Goal: Task Accomplishment & Management: Use online tool/utility

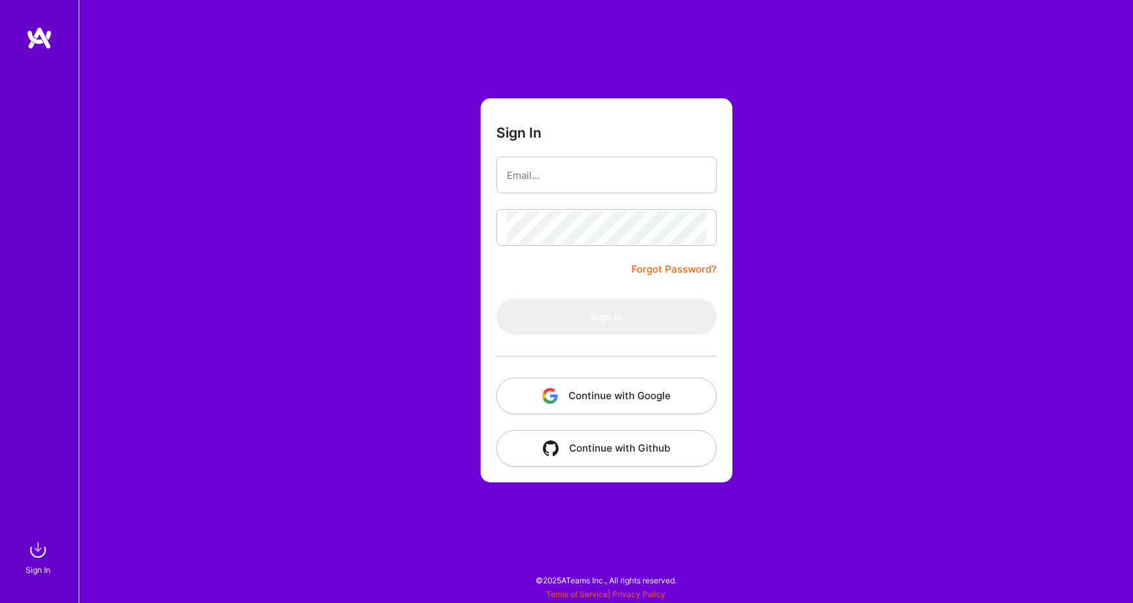
click at [586, 391] on button "Continue with Google" at bounding box center [606, 396] width 220 height 37
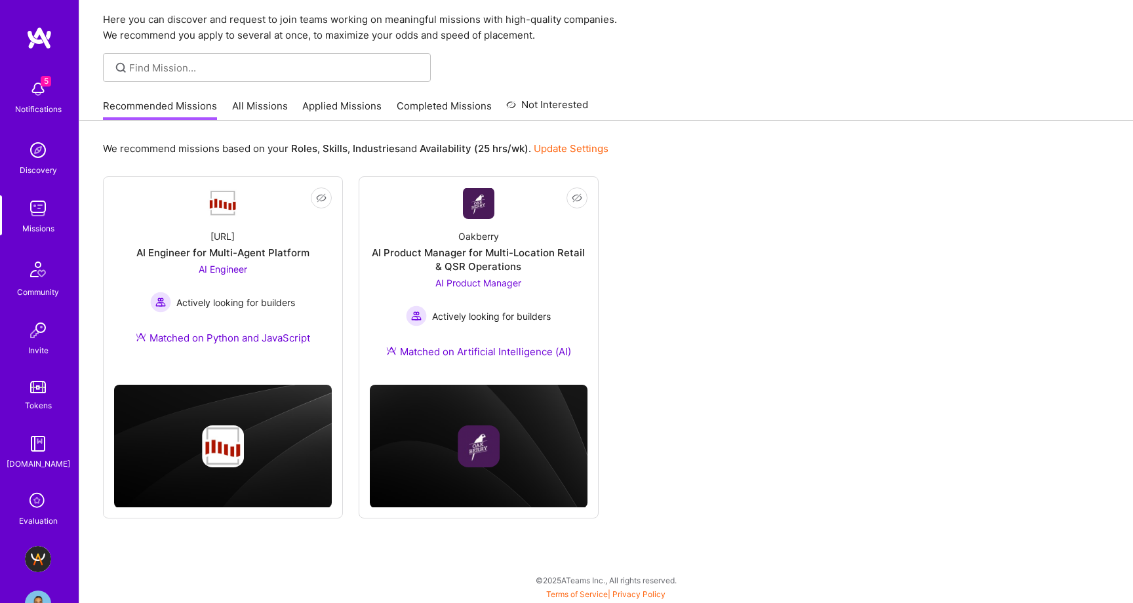
scroll to position [39, 0]
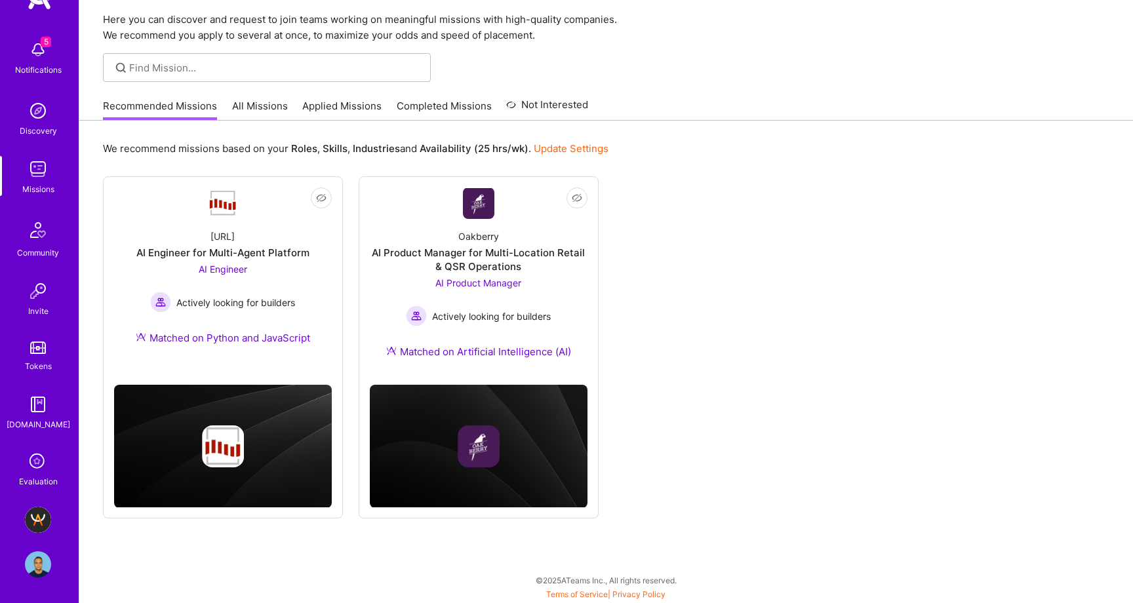
click at [39, 476] on div "Evaluation" at bounding box center [38, 482] width 39 height 14
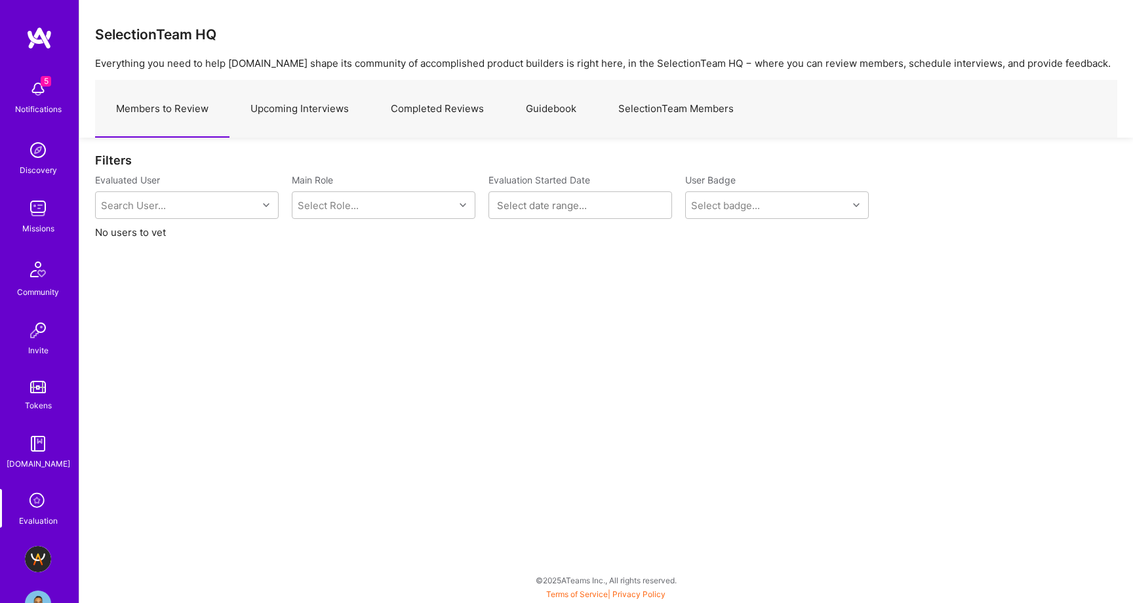
click at [39, 564] on img at bounding box center [38, 559] width 26 height 26
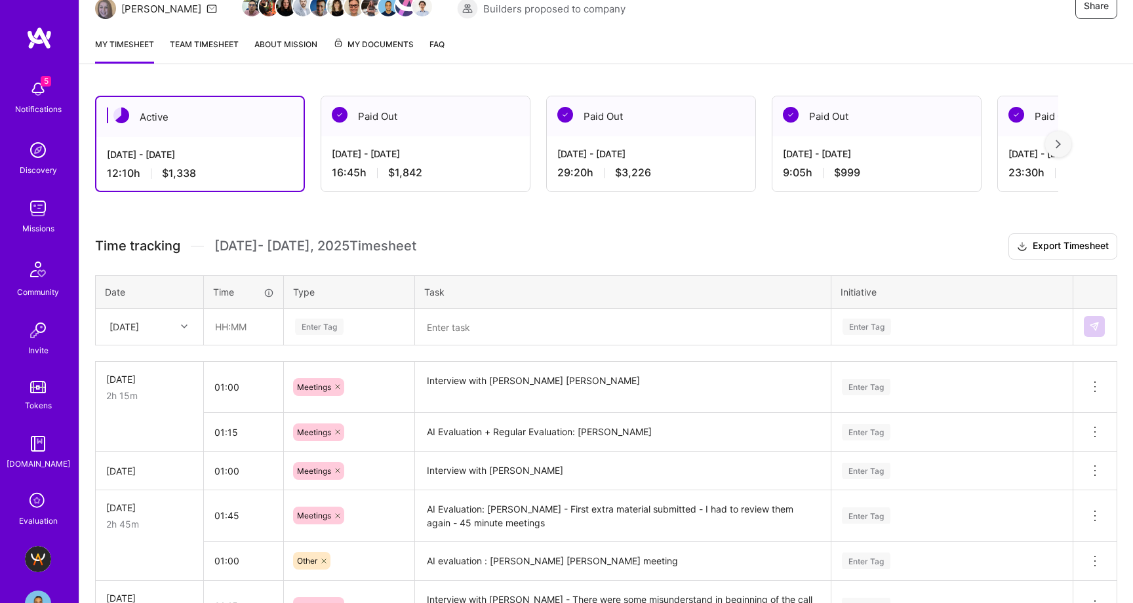
scroll to position [317, 0]
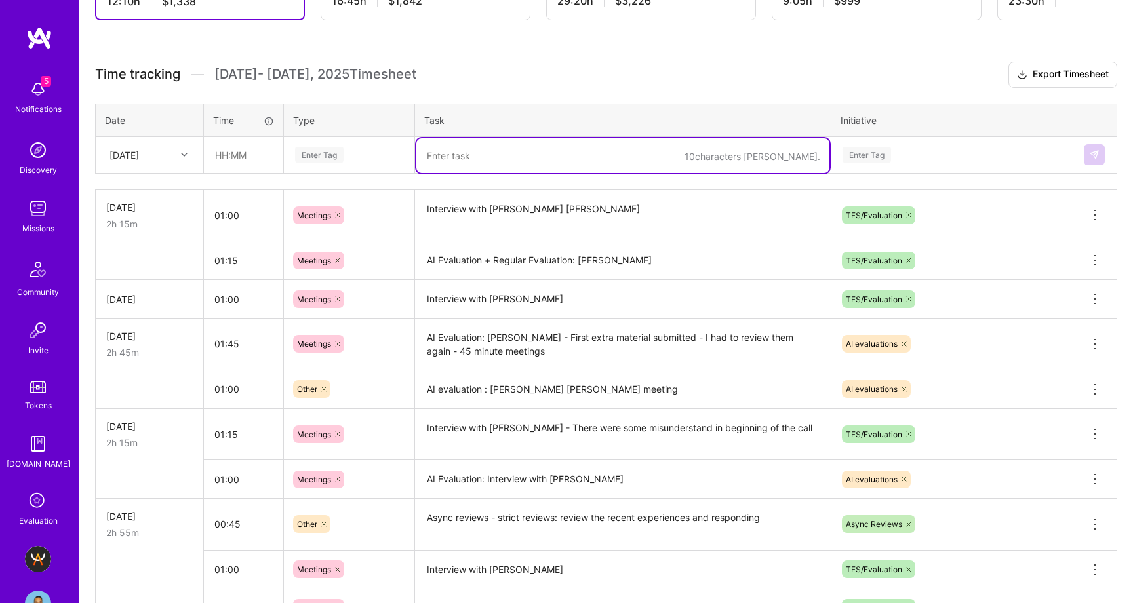
click at [484, 153] on textarea at bounding box center [622, 155] width 413 height 35
paste textarea "[PERSON_NAME]"
type textarea "Interview with [PERSON_NAME]"
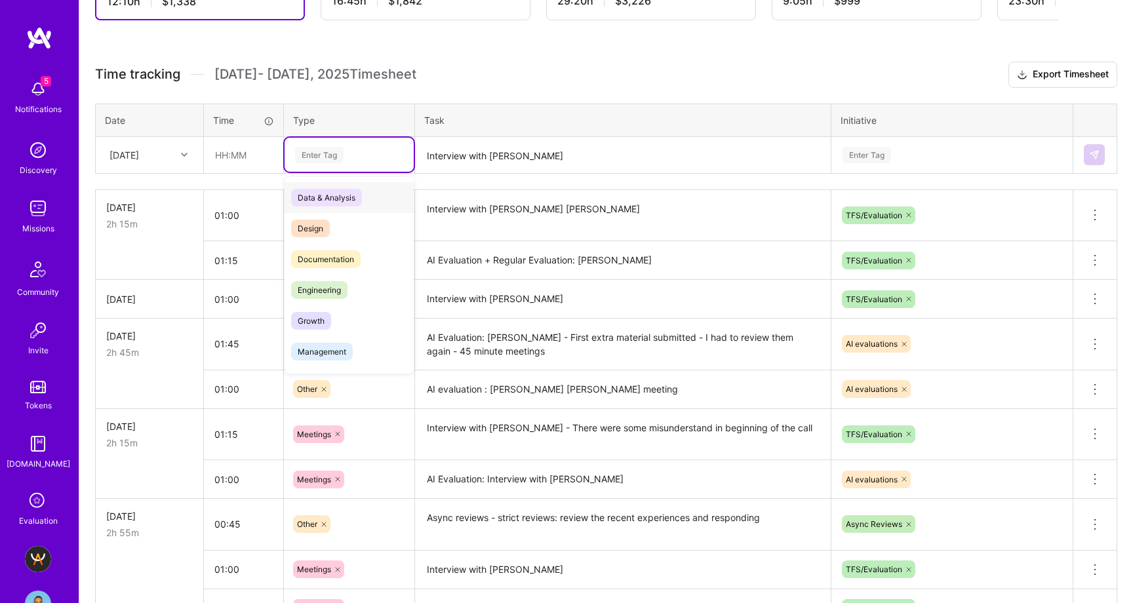
click at [316, 153] on div "Enter Tag" at bounding box center [319, 155] width 49 height 20
type input "mee"
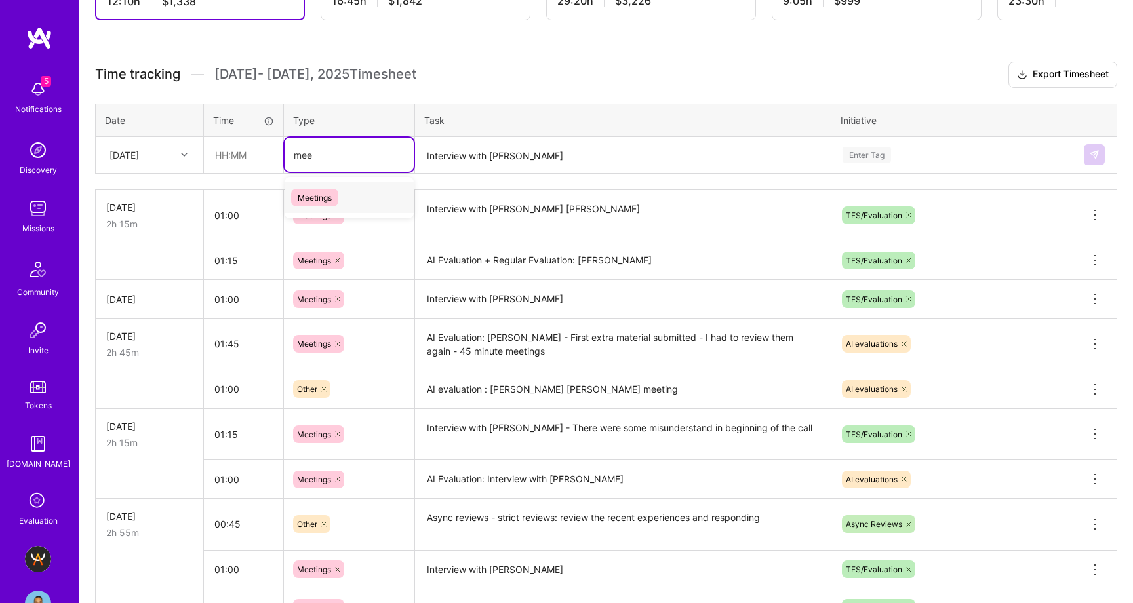
click at [317, 195] on span "Meetings" at bounding box center [314, 198] width 47 height 18
click at [222, 154] on input "text" at bounding box center [243, 155] width 78 height 35
type input "01:10"
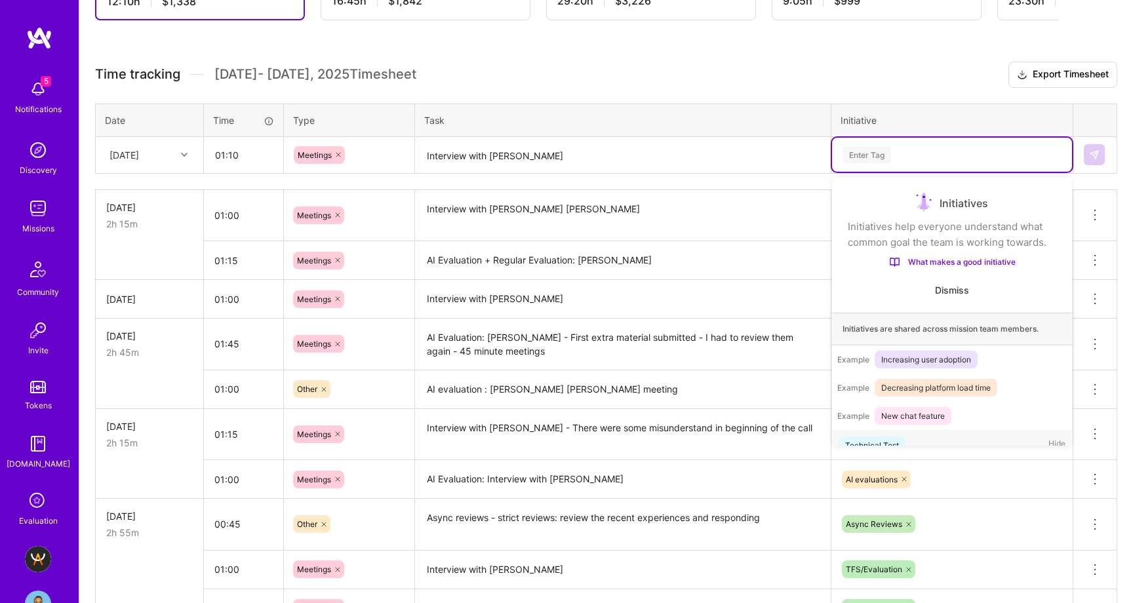
click at [857, 151] on div "Enter Tag" at bounding box center [866, 155] width 49 height 20
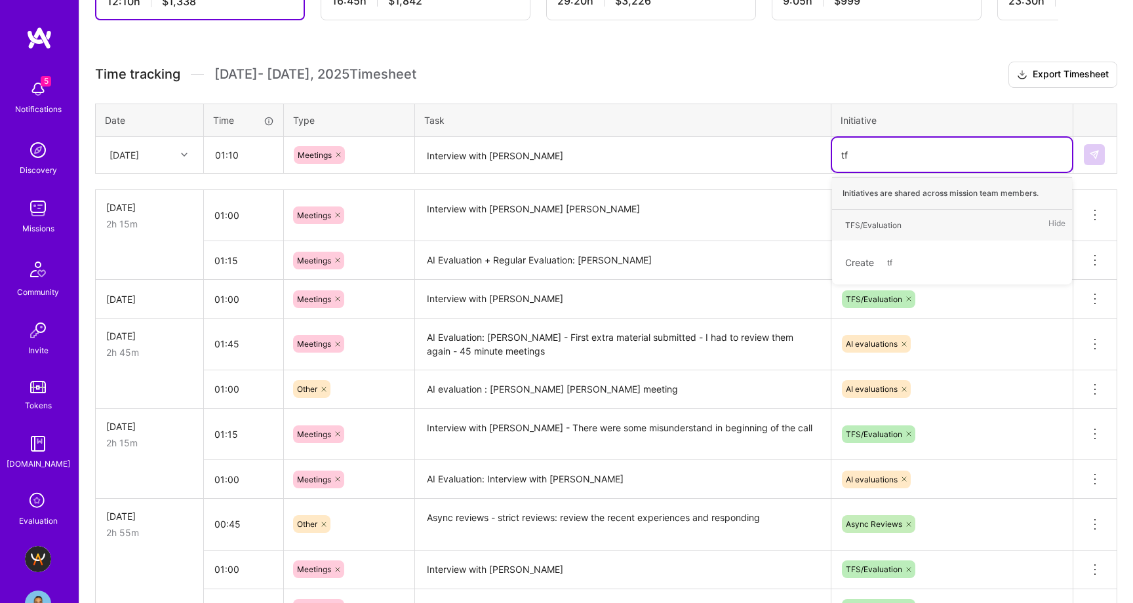
type input "tfs"
click at [898, 229] on div "TFS/Evaluation" at bounding box center [873, 225] width 56 height 14
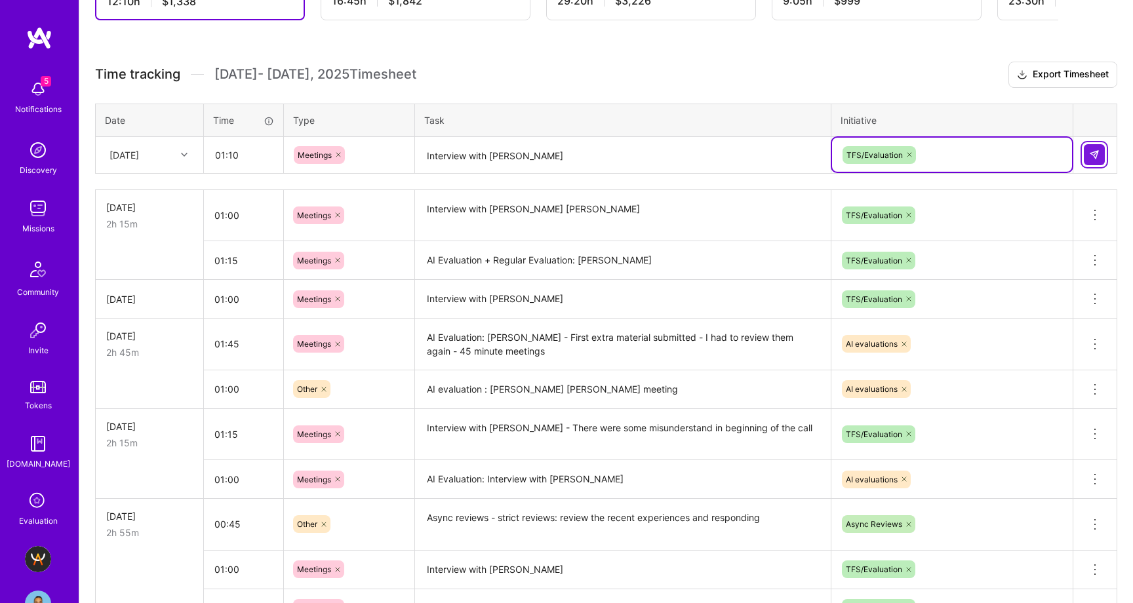
click at [1093, 157] on img at bounding box center [1094, 154] width 10 height 10
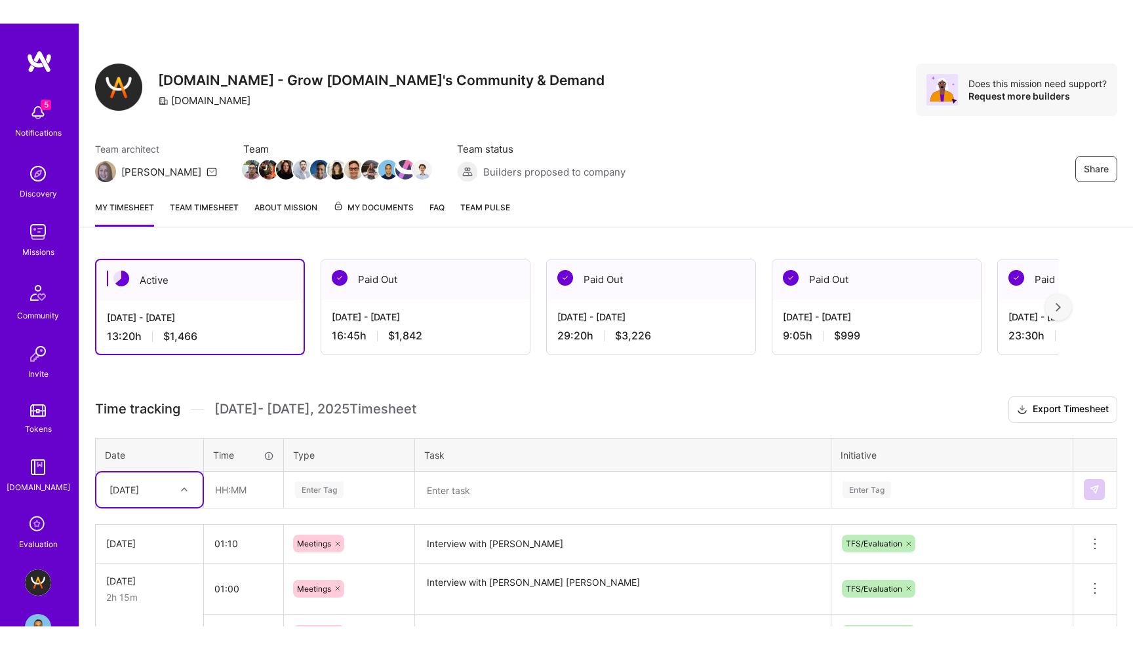
scroll to position [0, 0]
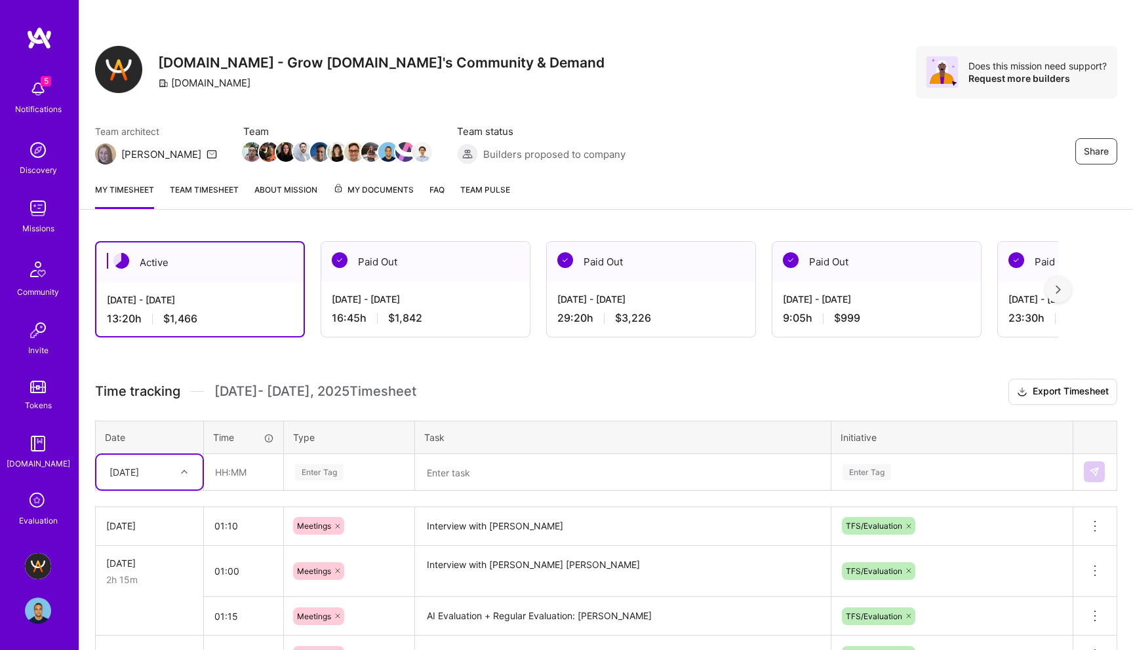
click at [440, 472] on textarea at bounding box center [622, 473] width 413 height 35
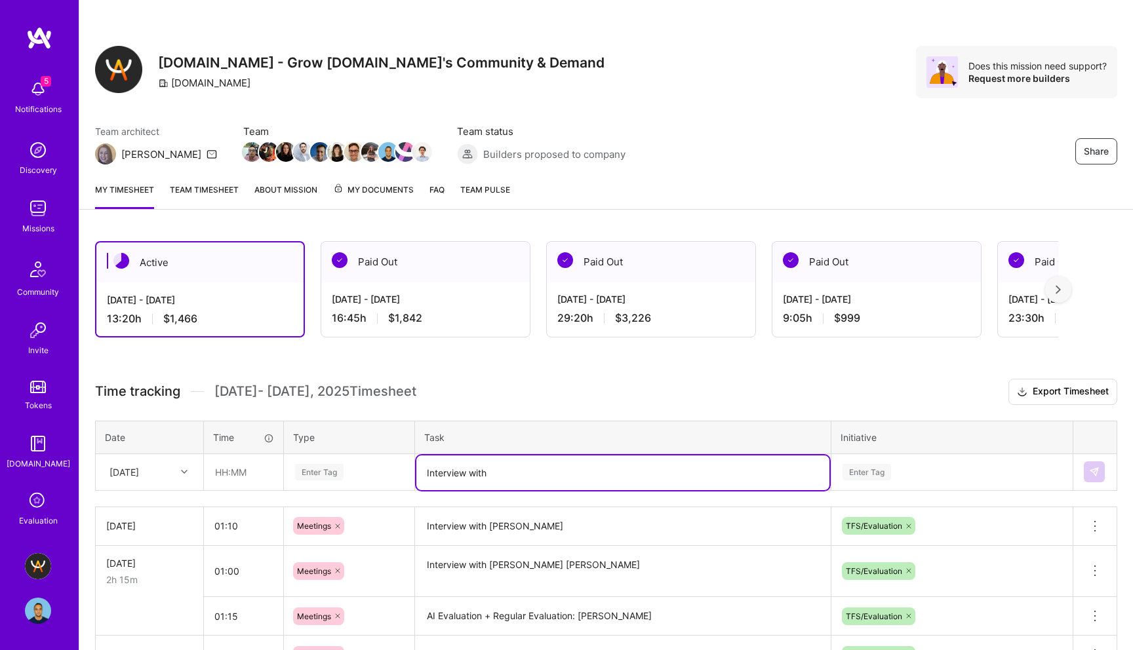
paste textarea "[PERSON_NAME] worked on Oracle Cloud R13 implementations, focusing on configuri…"
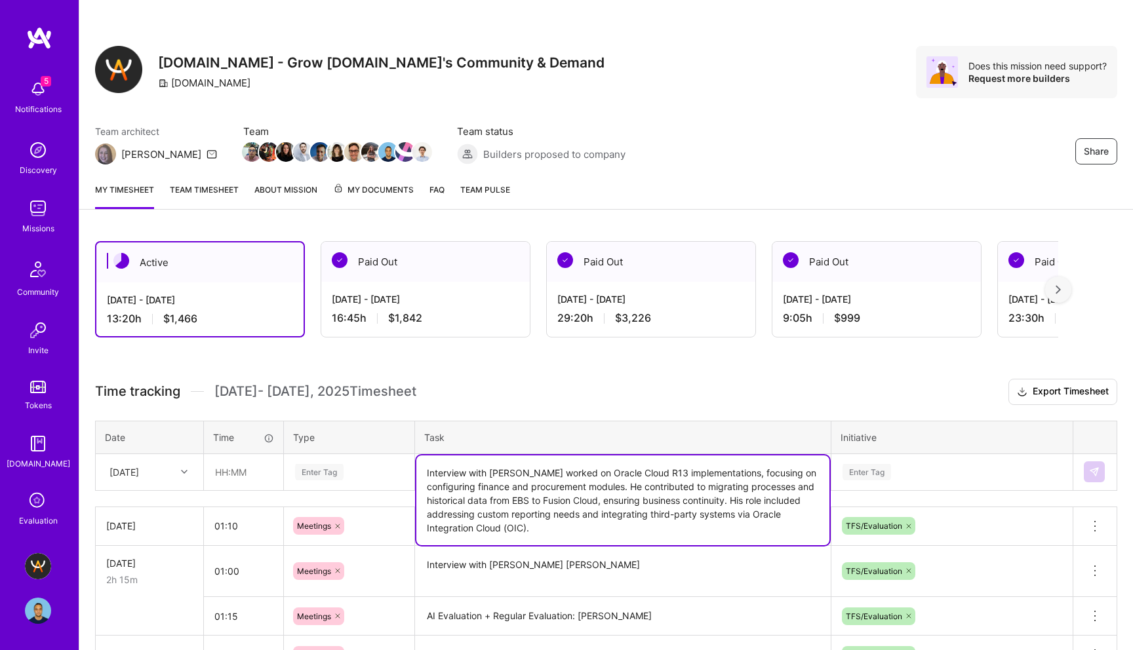
drag, startPoint x: 528, startPoint y: 473, endPoint x: 596, endPoint y: 583, distance: 129.7
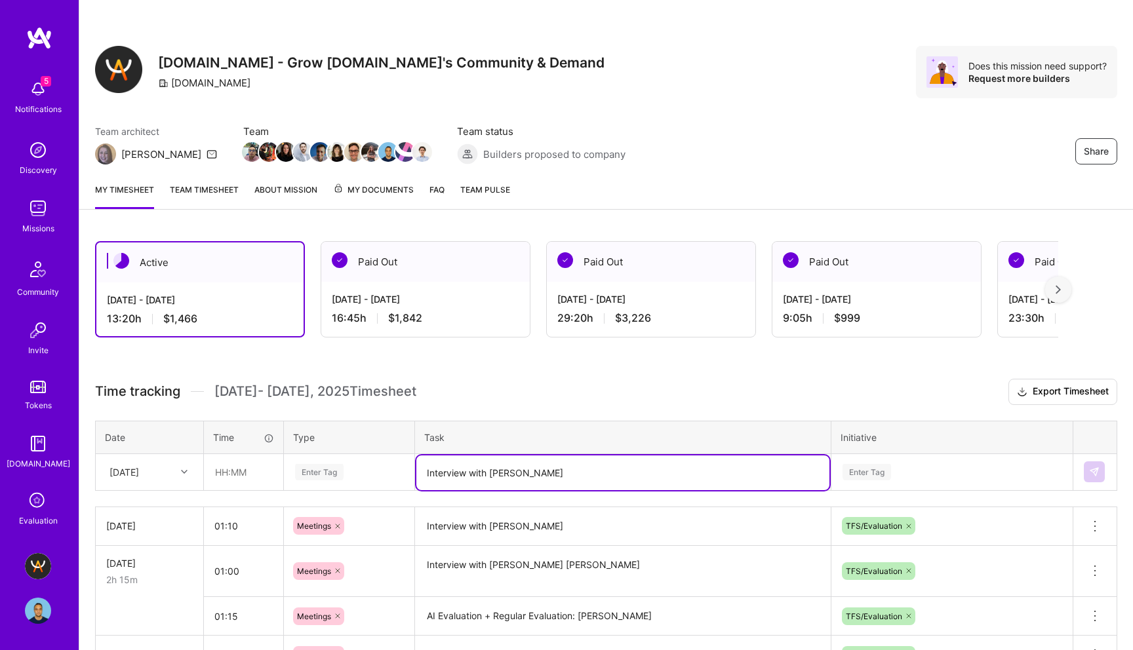
click at [552, 478] on textarea "Interview with [PERSON_NAME]" at bounding box center [622, 473] width 413 height 35
paste textarea "[PERSON_NAME]"
type textarea "Interview with [PERSON_NAME]"
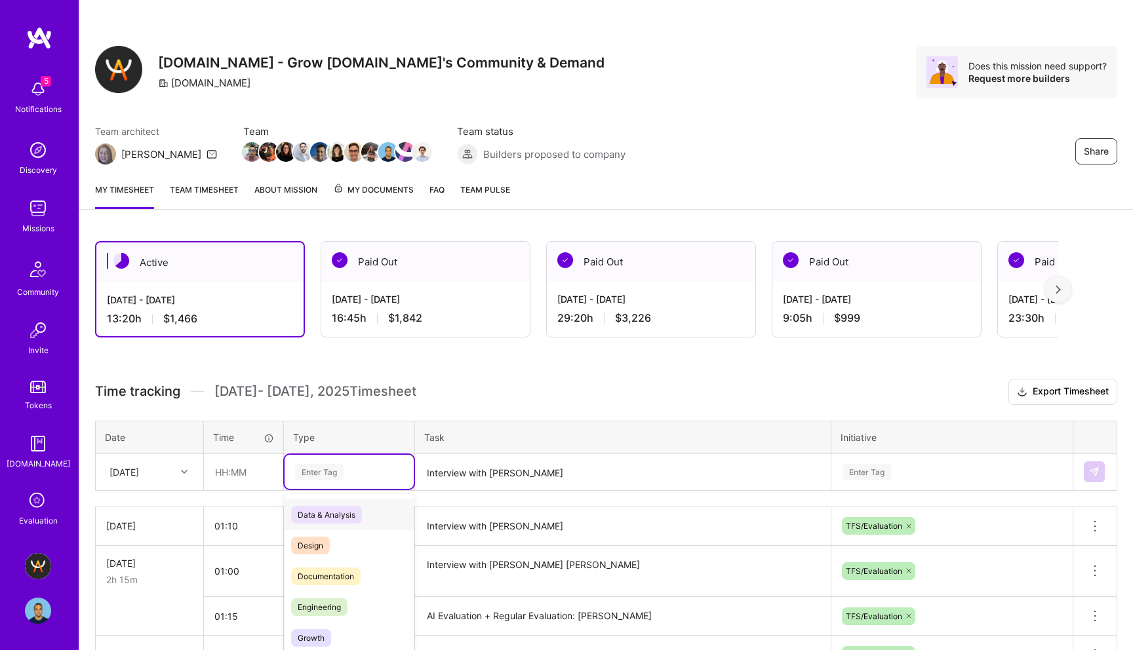
scroll to position [45, 0]
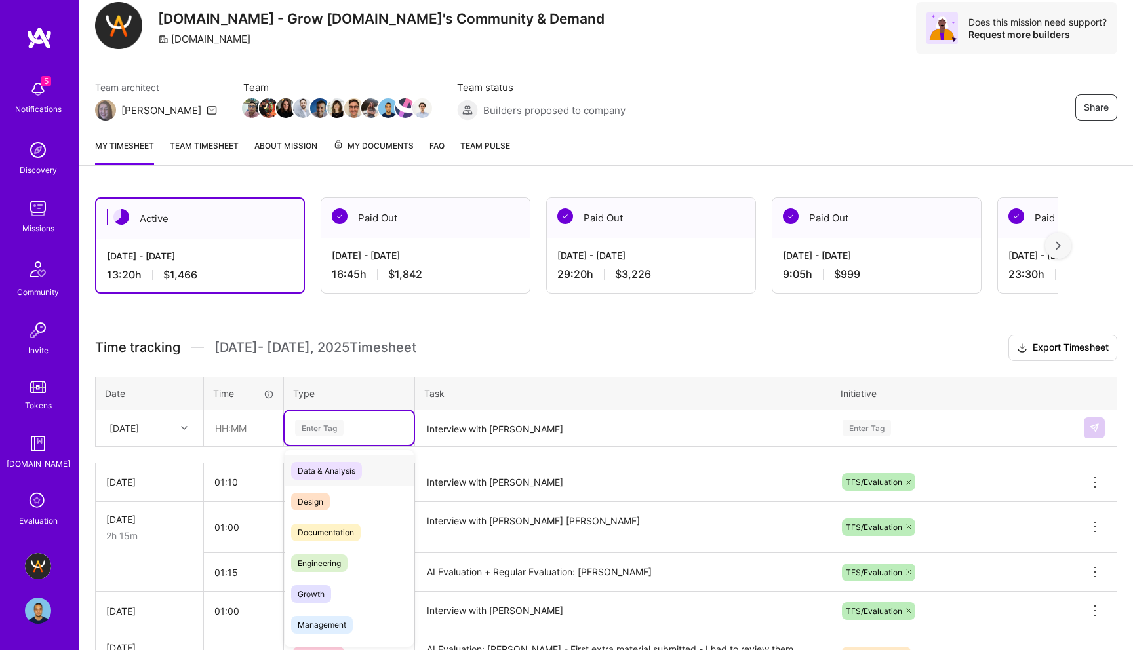
click at [314, 445] on div "option Meetings, selected. option Data & Analysis focused, 0 of 2. 17 results a…" at bounding box center [348, 428] width 129 height 34
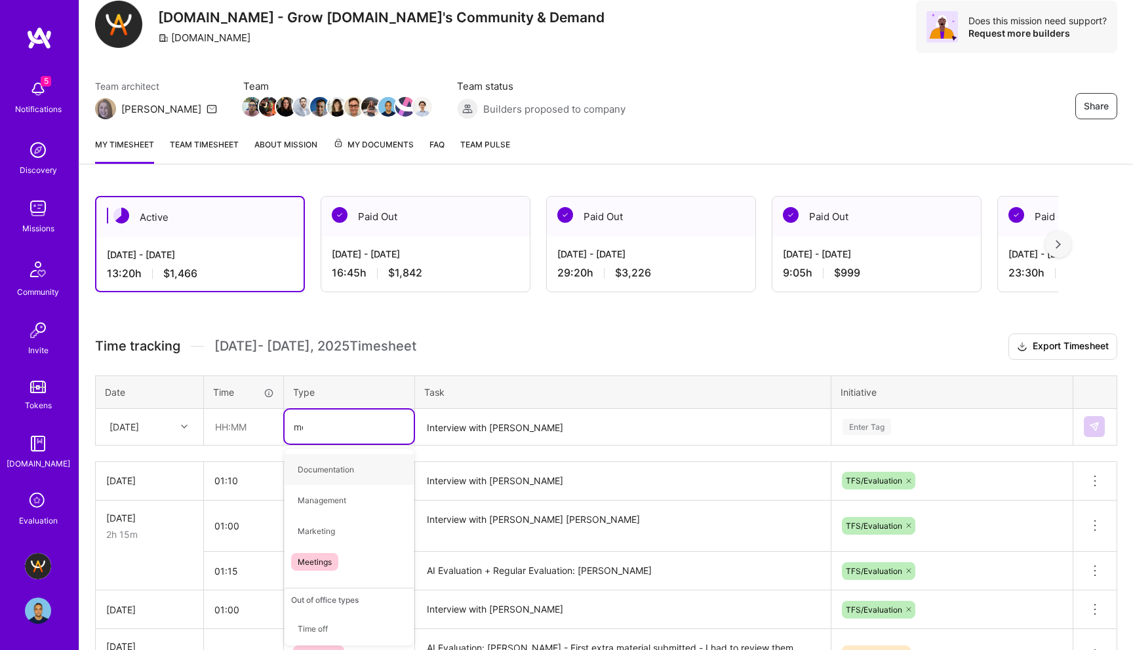
type input "mee"
click at [316, 471] on span "Meetings" at bounding box center [314, 470] width 47 height 18
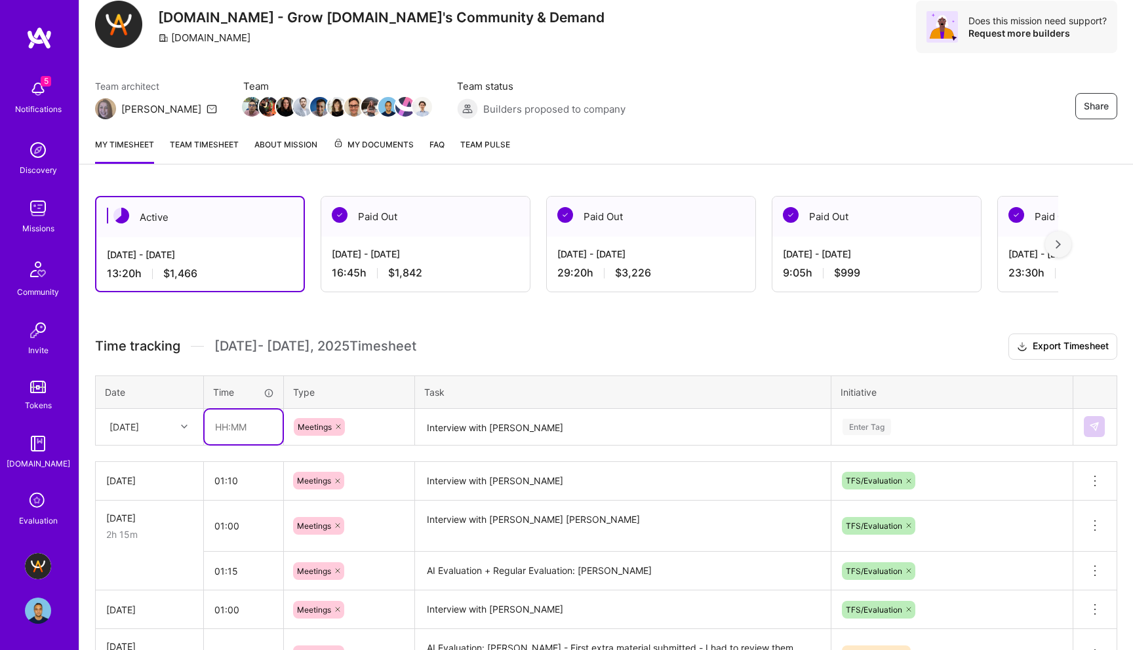
click at [229, 423] on input "text" at bounding box center [243, 427] width 78 height 35
type input "01:00"
click at [166, 430] on div "[DATE]" at bounding box center [139, 427] width 73 height 22
click at [147, 602] on div "[DATE]" at bounding box center [149, 631] width 106 height 24
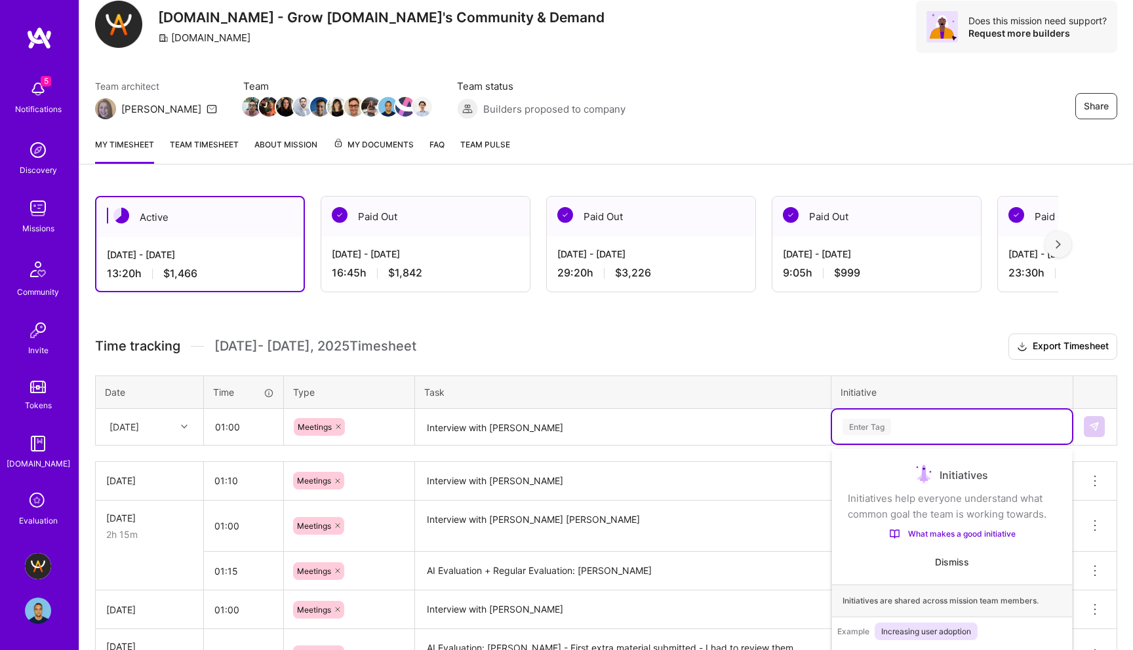
scroll to position [117, 0]
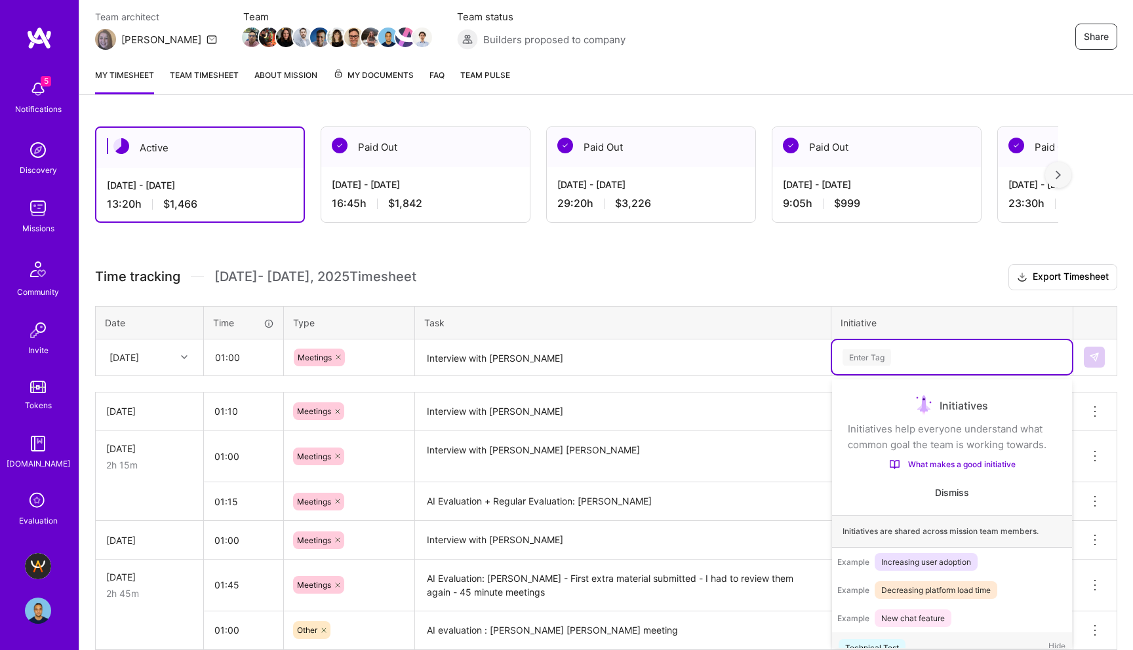
click at [859, 374] on div "option TFS/Evaluation, selected. option Technical Test focused, 1 of 62. 62 res…" at bounding box center [952, 357] width 240 height 34
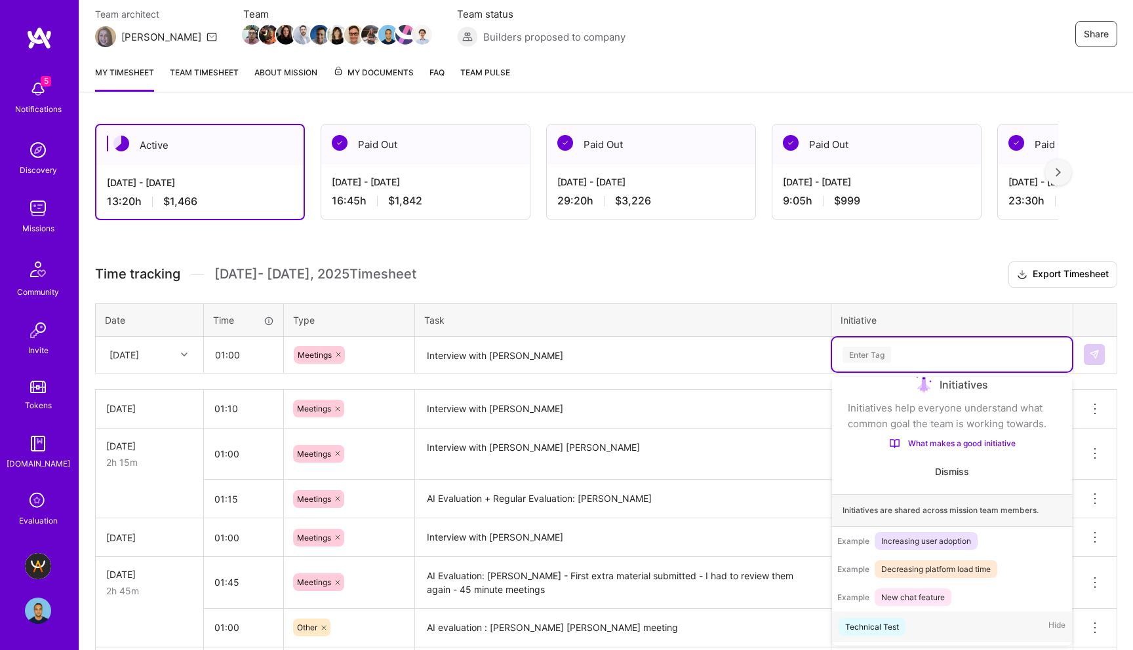
scroll to position [22, 0]
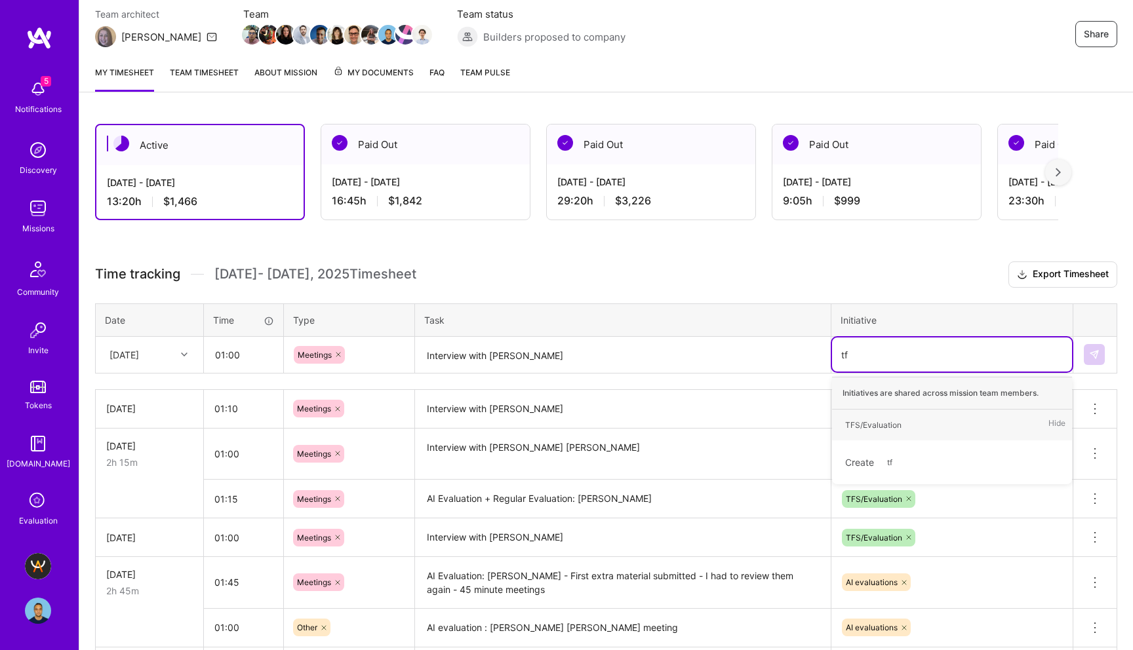
type input "tfs"
click at [899, 425] on div "TFS/Evaluation" at bounding box center [873, 425] width 56 height 14
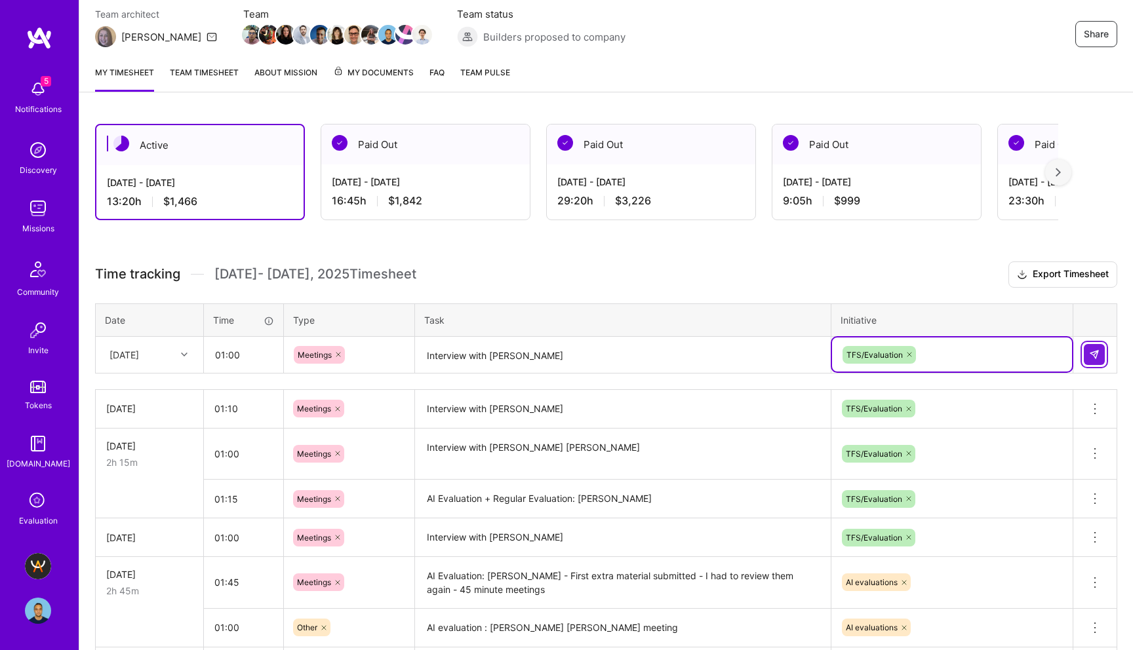
click at [1100, 355] on button at bounding box center [1093, 354] width 21 height 21
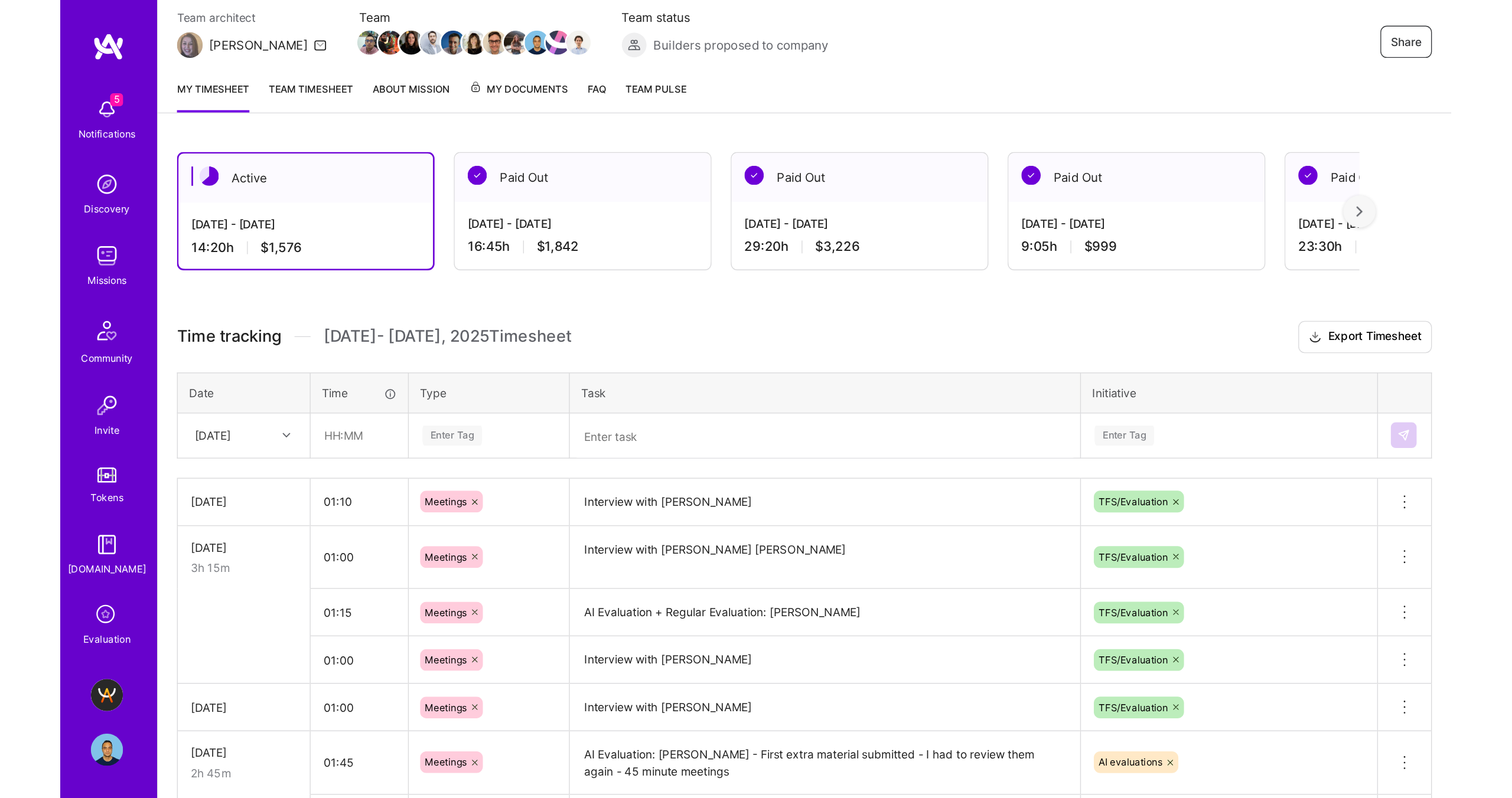
scroll to position [106, 0]
